Goal: Task Accomplishment & Management: Use online tool/utility

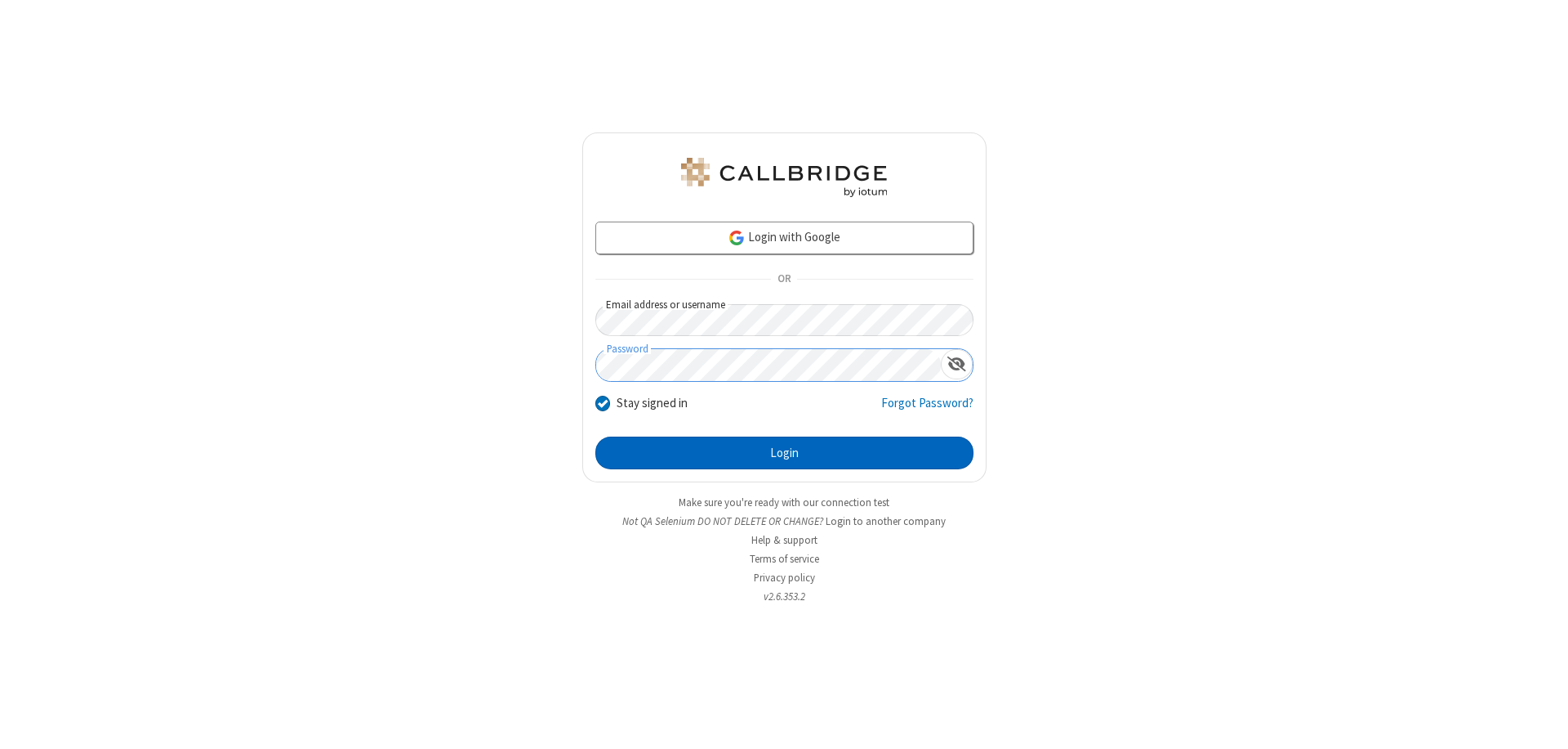
click at [784, 452] on button "Login" at bounding box center [784, 452] width 378 height 33
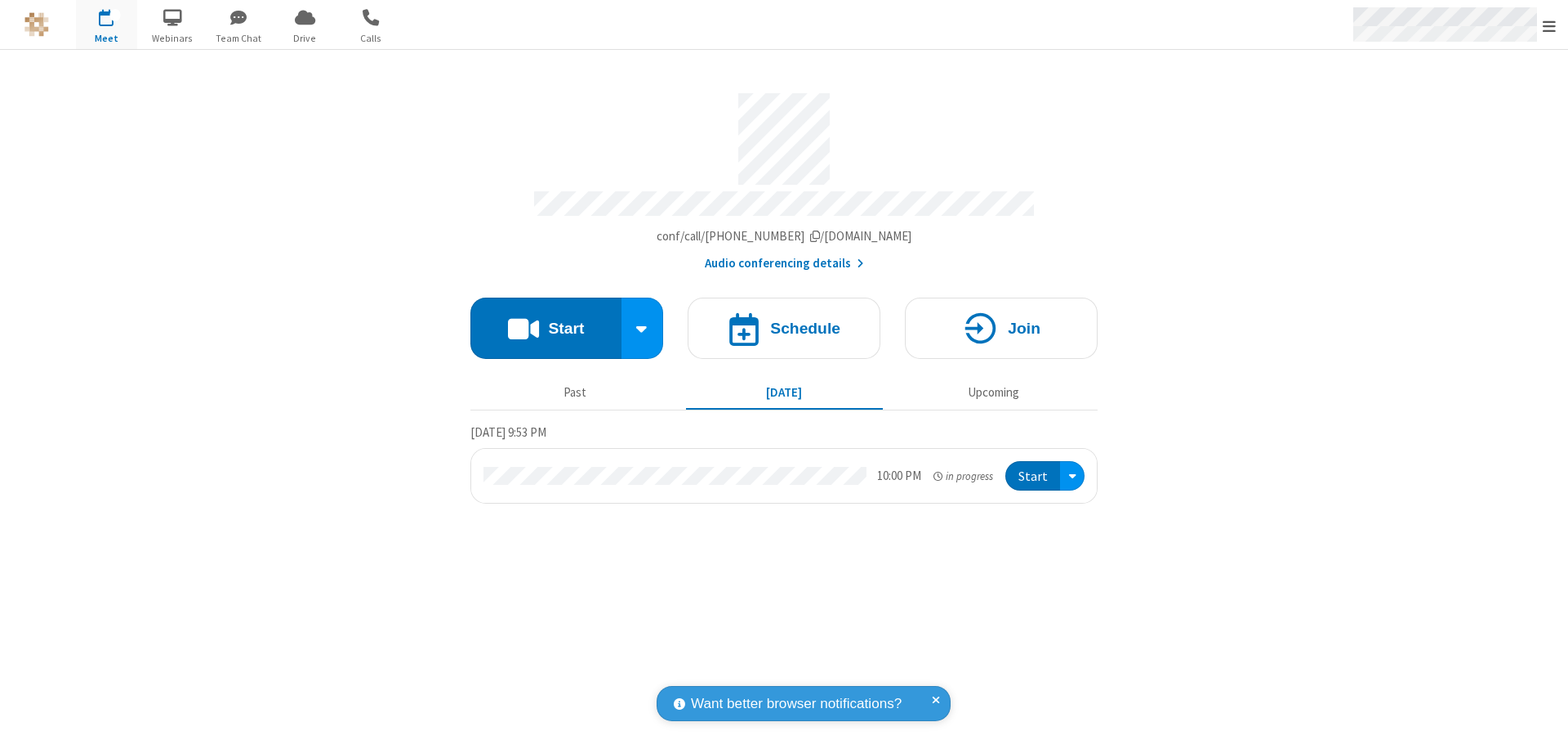
click at [1550, 25] on span "Open menu" at bounding box center [1549, 26] width 13 height 16
click at [304, 38] on span "Drive" at bounding box center [304, 38] width 61 height 15
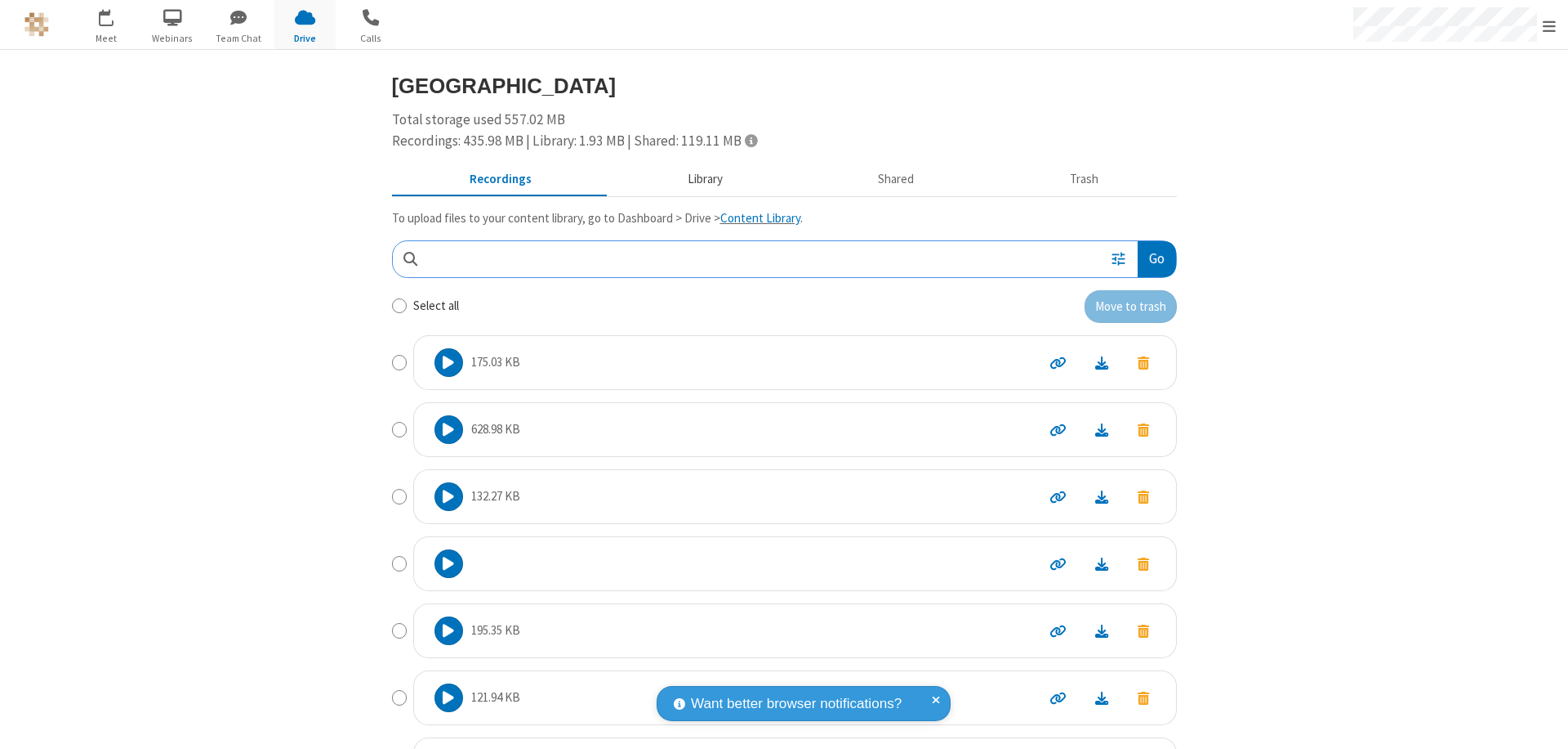
click at [697, 179] on button "Library" at bounding box center [706, 180] width 192 height 31
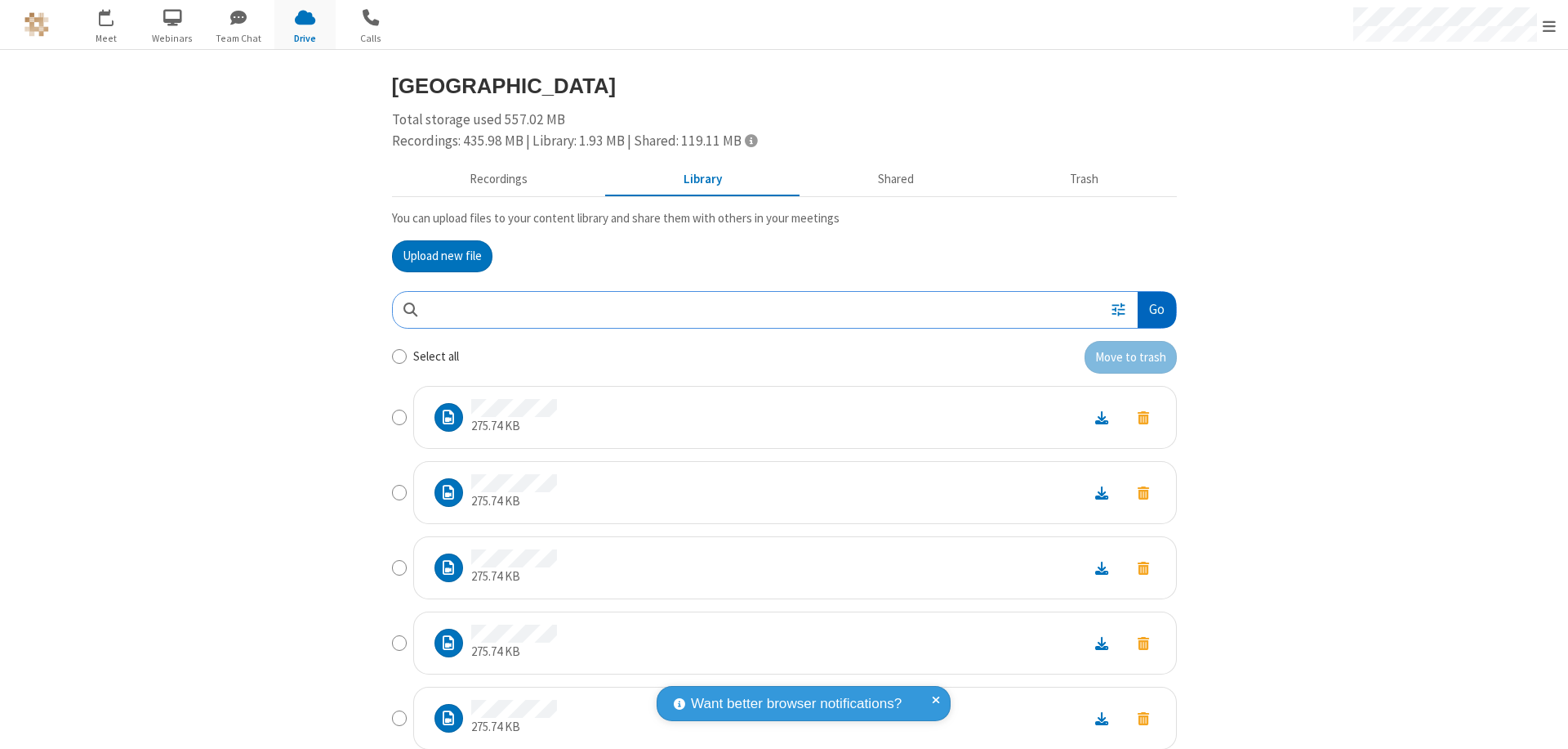
click at [1150, 309] on button "Go" at bounding box center [1157, 310] width 38 height 37
click at [435, 256] on button "Upload new file" at bounding box center [442, 257] width 101 height 33
